Goal: Transaction & Acquisition: Purchase product/service

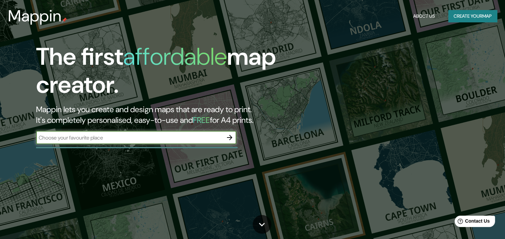
click at [73, 139] on input "text" at bounding box center [129, 138] width 187 height 8
type input "[GEOGRAPHIC_DATA]"
click at [232, 137] on icon "button" at bounding box center [230, 138] width 8 height 8
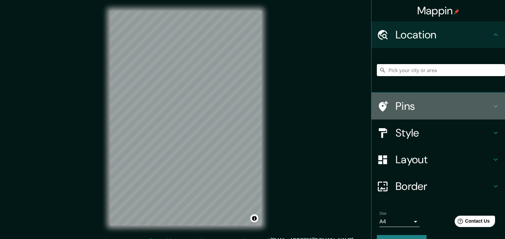
click at [405, 102] on h4 "Pins" at bounding box center [444, 106] width 96 height 13
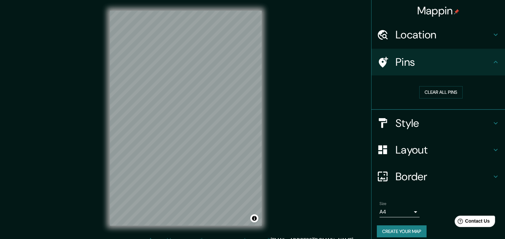
click at [419, 123] on h4 "Style" at bounding box center [444, 123] width 96 height 13
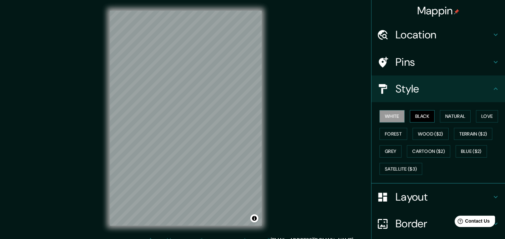
click at [421, 113] on button "Black" at bounding box center [422, 116] width 25 height 12
click at [444, 120] on button "Natural" at bounding box center [455, 116] width 31 height 12
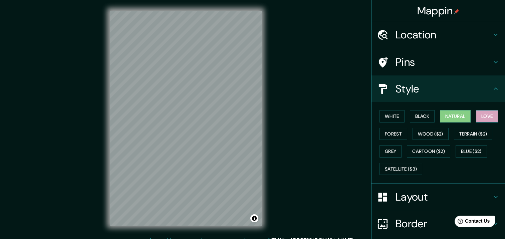
click at [480, 117] on button "Love" at bounding box center [487, 116] width 22 height 12
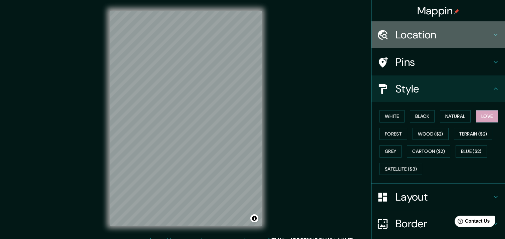
click at [435, 33] on h4 "Location" at bounding box center [444, 34] width 96 height 13
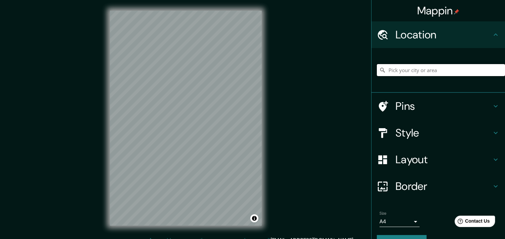
click at [442, 72] on input "Pick your city or area" at bounding box center [441, 70] width 128 height 12
type input "p"
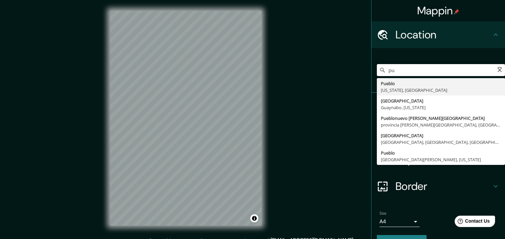
type input "p"
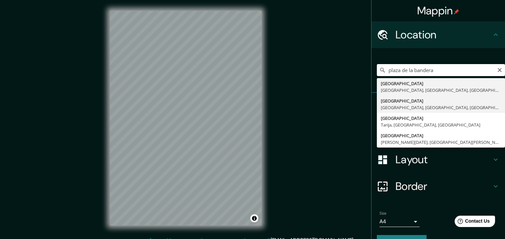
type input "[GEOGRAPHIC_DATA], [GEOGRAPHIC_DATA], [GEOGRAPHIC_DATA], [GEOGRAPHIC_DATA]"
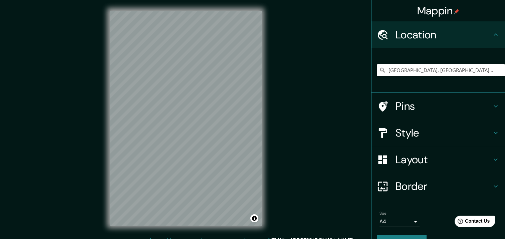
scroll to position [16, 0]
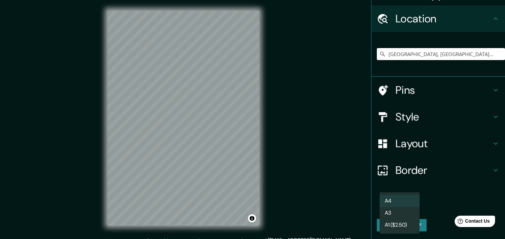
click at [405, 207] on body "Mappin Location [GEOGRAPHIC_DATA], [GEOGRAPHIC_DATA], [GEOGRAPHIC_DATA], [GEOGR…" at bounding box center [252, 119] width 505 height 239
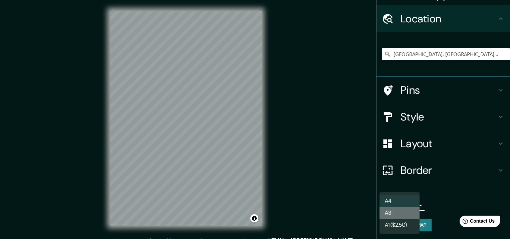
click at [400, 214] on li "A3" at bounding box center [400, 213] width 40 height 12
type input "a4"
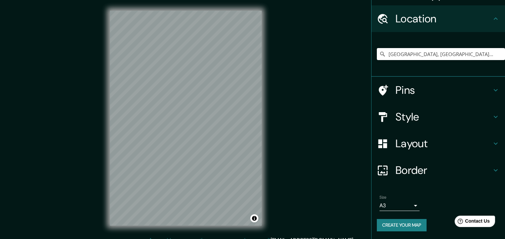
click at [423, 116] on h4 "Style" at bounding box center [444, 116] width 96 height 13
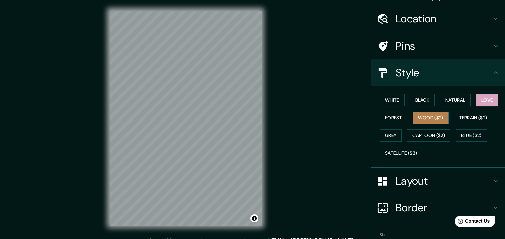
click at [423, 116] on button "Wood ($2)" at bounding box center [431, 118] width 36 height 12
click at [385, 136] on button "Grey" at bounding box center [391, 135] width 22 height 12
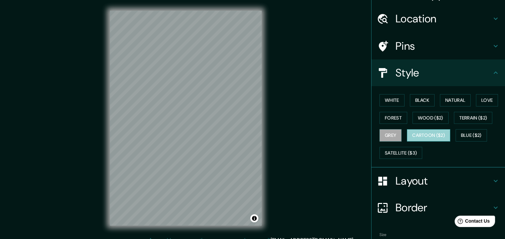
click at [415, 135] on button "Cartoon ($2)" at bounding box center [428, 135] width 43 height 12
click at [473, 138] on button "Blue ($2)" at bounding box center [471, 135] width 31 height 12
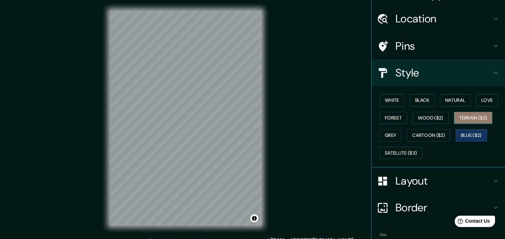
click at [468, 118] on button "Terrain ($2)" at bounding box center [473, 118] width 39 height 12
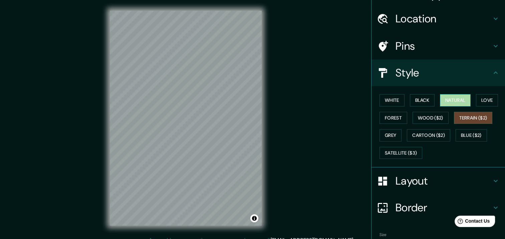
click at [455, 105] on button "Natural" at bounding box center [455, 100] width 31 height 12
click at [414, 102] on button "Black" at bounding box center [422, 100] width 25 height 12
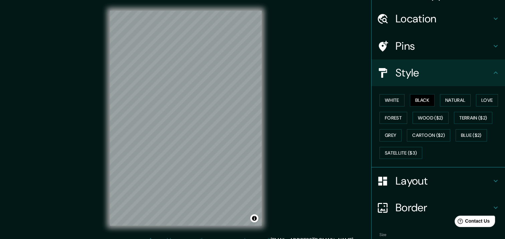
click at [401, 100] on div "White Black Natural Love Forest Wood ($2) Terrain ($2) Grey Cartoon ($2) Blue (…" at bounding box center [441, 127] width 128 height 70
click at [391, 99] on button "White" at bounding box center [392, 100] width 25 height 12
click at [422, 100] on button "Black" at bounding box center [422, 100] width 25 height 12
click at [455, 100] on button "Natural" at bounding box center [455, 100] width 31 height 12
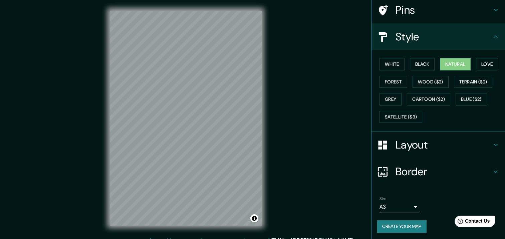
scroll to position [52, 0]
click at [412, 207] on body "Mappin Location [GEOGRAPHIC_DATA], [GEOGRAPHIC_DATA], [GEOGRAPHIC_DATA], [GEOGR…" at bounding box center [252, 119] width 505 height 239
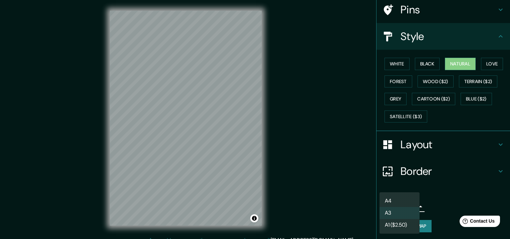
click at [429, 142] on div at bounding box center [255, 119] width 510 height 239
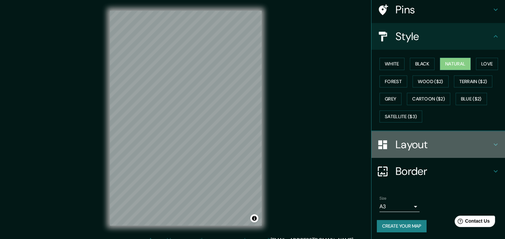
click at [429, 142] on h4 "Layout" at bounding box center [444, 144] width 96 height 13
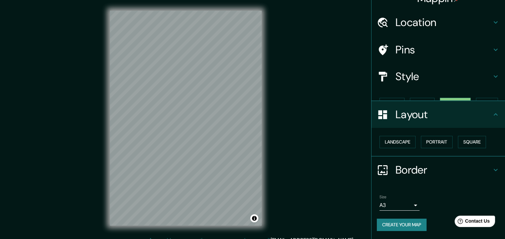
scroll to position [0, 0]
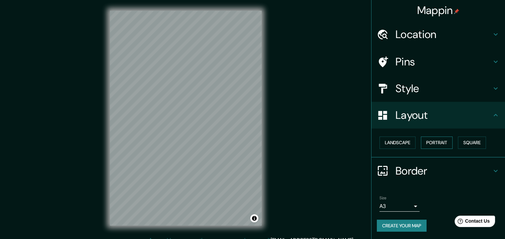
click at [427, 142] on button "Portrait" at bounding box center [437, 143] width 32 height 12
click at [390, 145] on button "Landscape" at bounding box center [398, 143] width 36 height 12
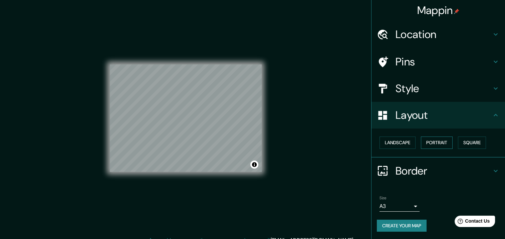
click at [435, 142] on button "Portrait" at bounding box center [437, 143] width 32 height 12
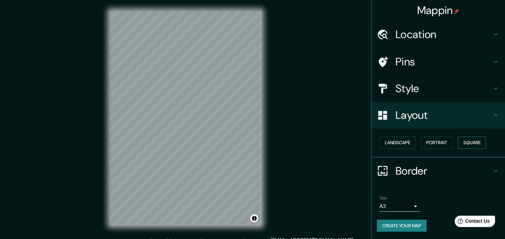
click at [460, 147] on button "Square" at bounding box center [472, 143] width 28 height 12
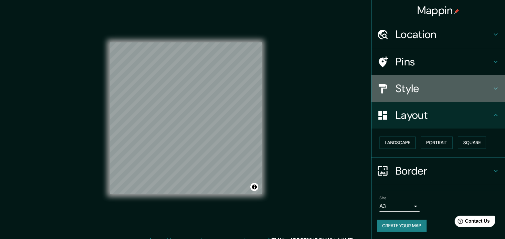
click at [426, 91] on h4 "Style" at bounding box center [444, 88] width 96 height 13
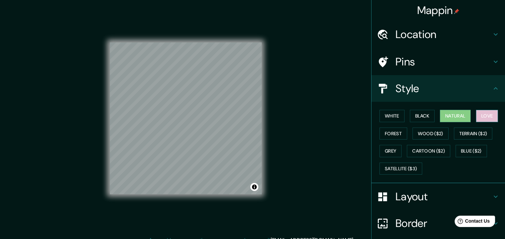
click at [483, 113] on button "Love" at bounding box center [487, 116] width 22 height 12
click at [392, 116] on button "White" at bounding box center [392, 116] width 25 height 12
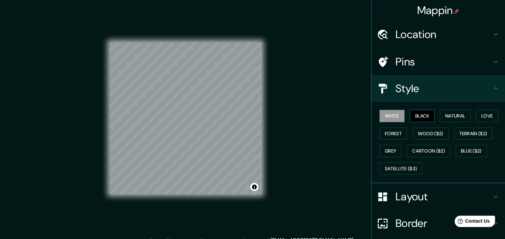
click at [423, 118] on button "Black" at bounding box center [422, 116] width 25 height 12
click at [444, 118] on button "Natural" at bounding box center [455, 116] width 31 height 12
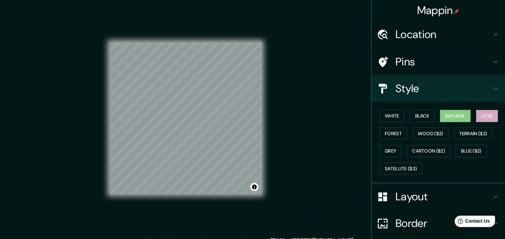
click at [483, 120] on button "Love" at bounding box center [487, 116] width 22 height 12
click at [449, 118] on button "Natural" at bounding box center [455, 116] width 31 height 12
click at [280, 109] on div "Mappin Location [GEOGRAPHIC_DATA], [GEOGRAPHIC_DATA], [GEOGRAPHIC_DATA], [GEOGR…" at bounding box center [252, 123] width 505 height 247
click at [185, 83] on div at bounding box center [185, 82] width 5 height 5
